Goal: Complete application form

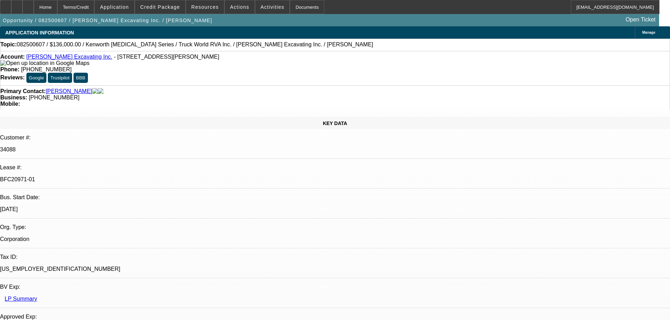
select select "0"
select select "6"
select select "0"
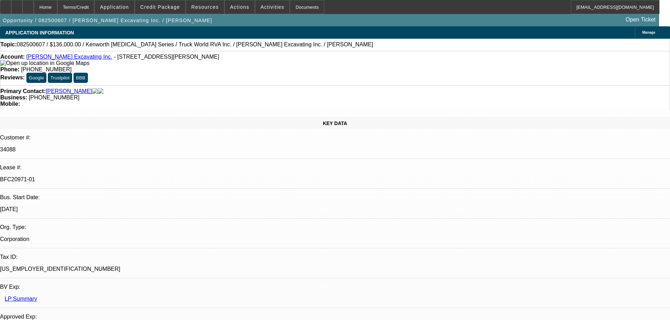
select select "0"
select select "6"
select select "0"
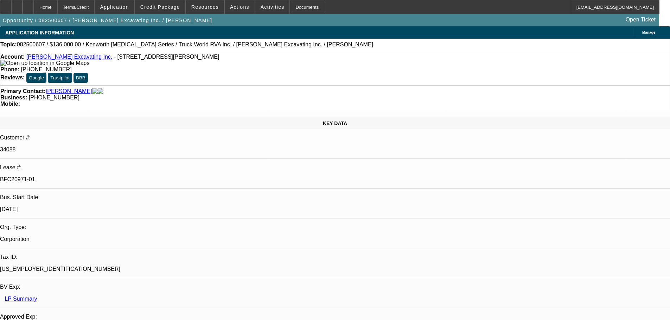
select select "0"
select select "6"
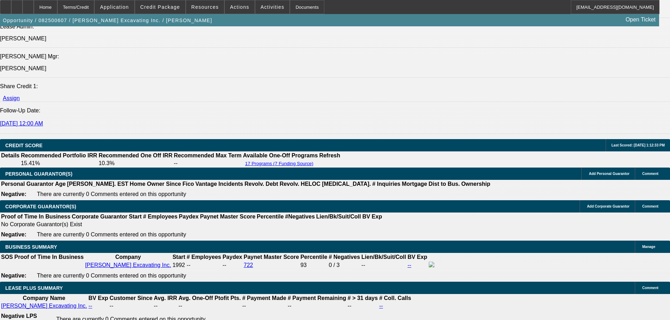
scroll to position [1055, 0]
